Goal: Task Accomplishment & Management: Use online tool/utility

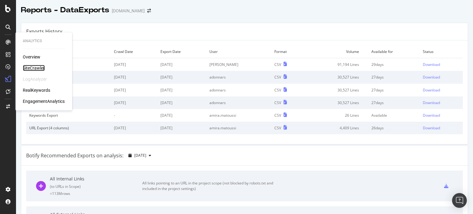
click at [37, 69] on div "SiteCrawler" at bounding box center [34, 68] width 22 height 6
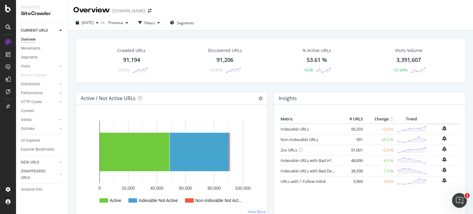
click at [213, 62] on div "Discovered URLs 91,206 +2.81%" at bounding box center [225, 60] width 46 height 32
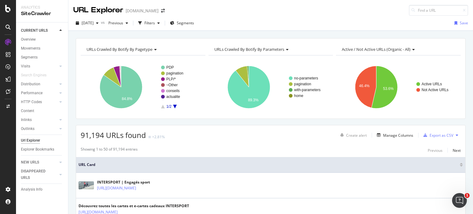
scroll to position [12, 0]
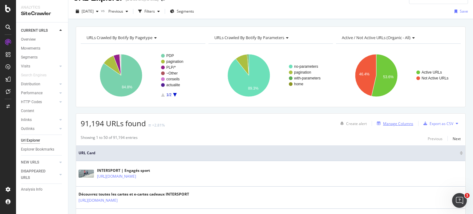
click at [389, 121] on div "Manage Columns" at bounding box center [398, 123] width 30 height 5
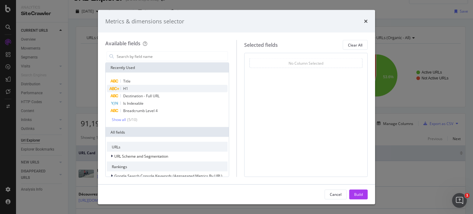
click at [168, 87] on div "H1" at bounding box center [167, 88] width 121 height 7
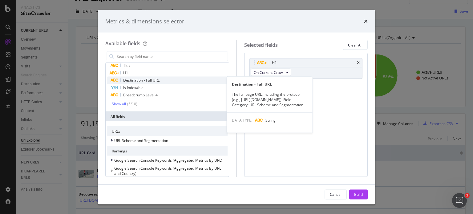
scroll to position [16, 0]
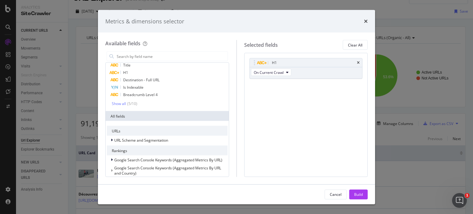
click at [140, 102] on div "Show all ( 5 / 10 )" at bounding box center [170, 103] width 116 height 5
click at [122, 104] on div "Show all" at bounding box center [119, 103] width 14 height 4
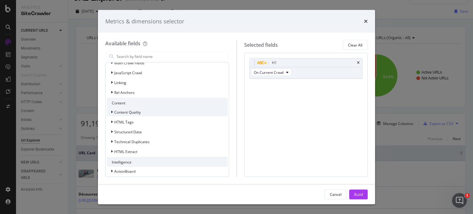
scroll to position [201, 0]
click at [139, 112] on span "Content Quality" at bounding box center [127, 111] width 26 height 5
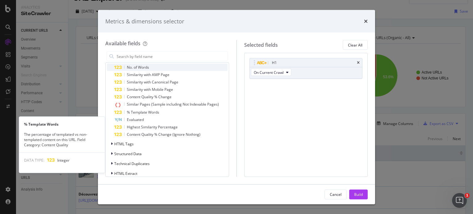
scroll to position [278, 0]
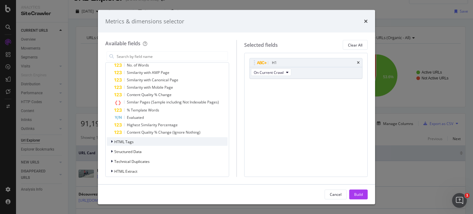
click at [133, 143] on div "HTML Tags" at bounding box center [167, 141] width 121 height 9
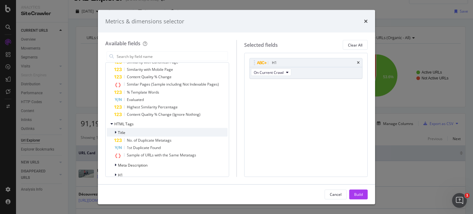
scroll to position [314, 0]
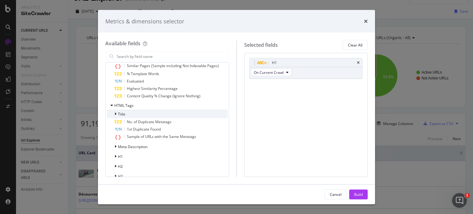
click at [129, 112] on div "Title" at bounding box center [167, 114] width 121 height 9
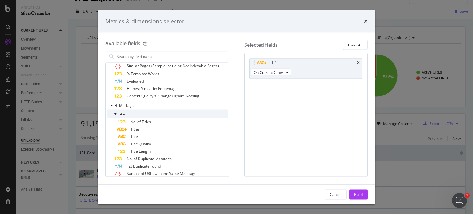
click at [129, 112] on div "Title" at bounding box center [167, 114] width 121 height 9
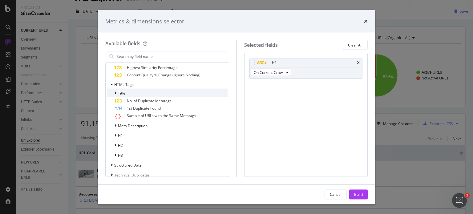
scroll to position [342, 0]
